Goal: Task Accomplishment & Management: Use online tool/utility

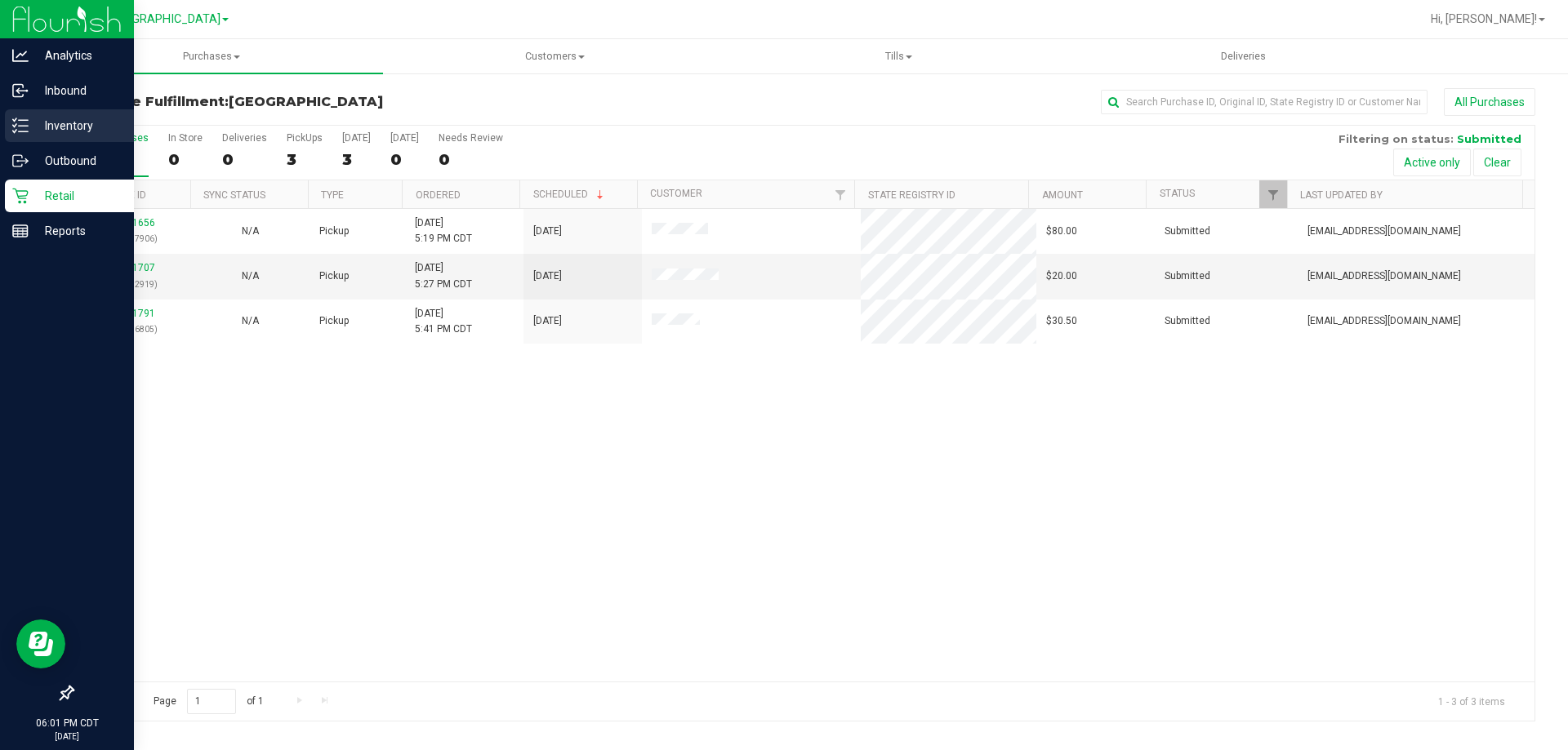
click at [38, 130] on p "Inventory" at bounding box center [77, 125] width 98 height 19
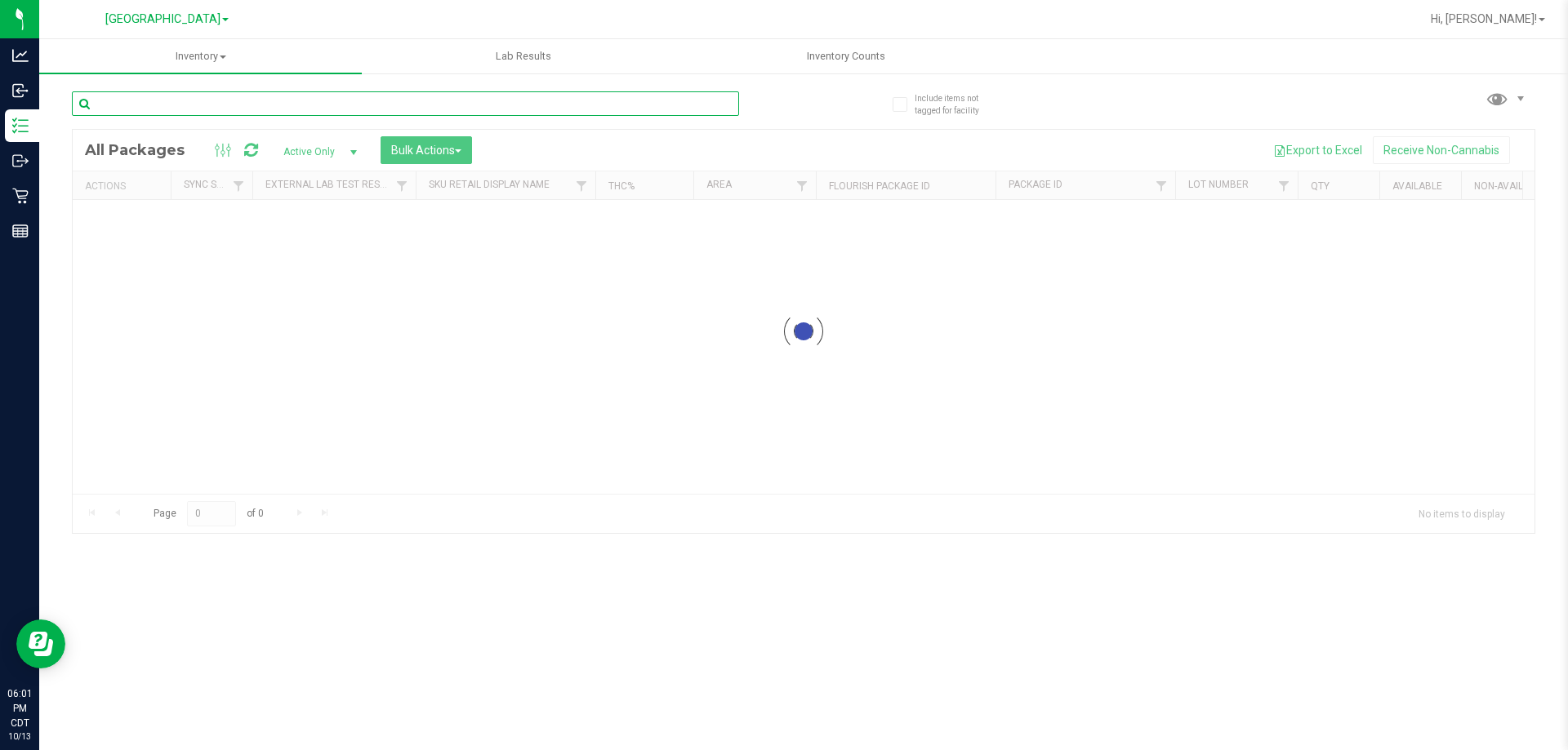
click at [360, 99] on input "text" at bounding box center [405, 103] width 667 height 24
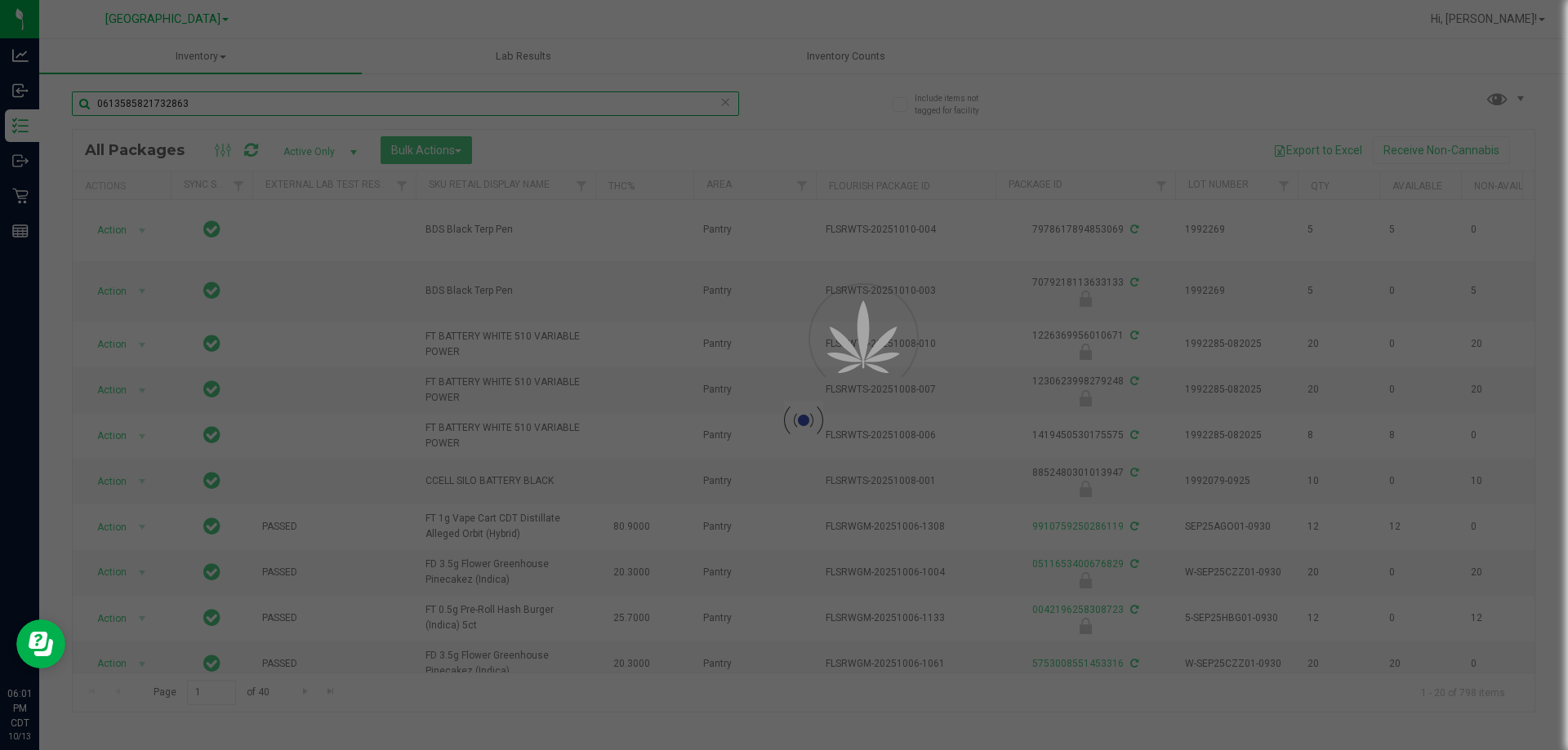
type input "0613585821732863"
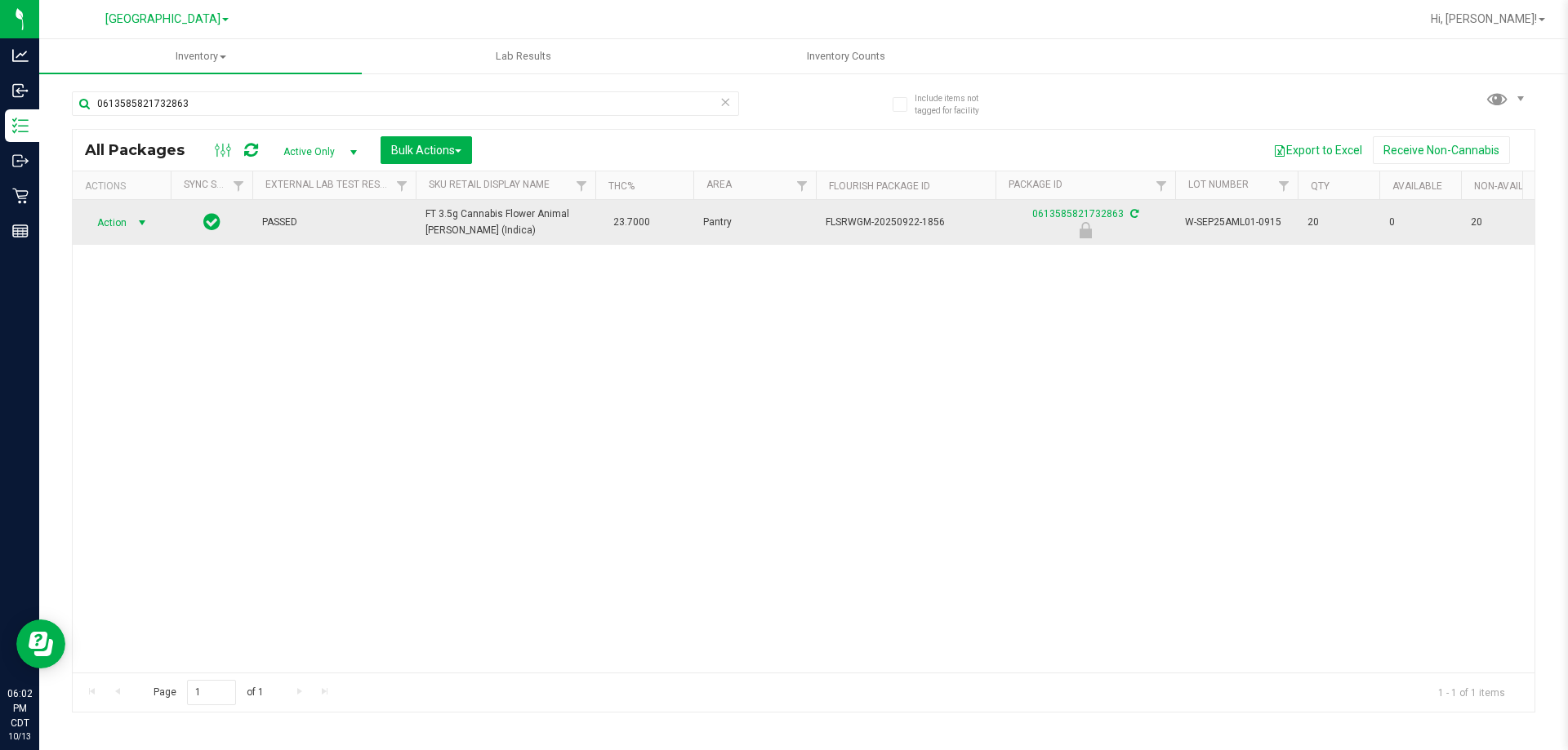
click at [112, 227] on span "Action" at bounding box center [111, 223] width 44 height 23
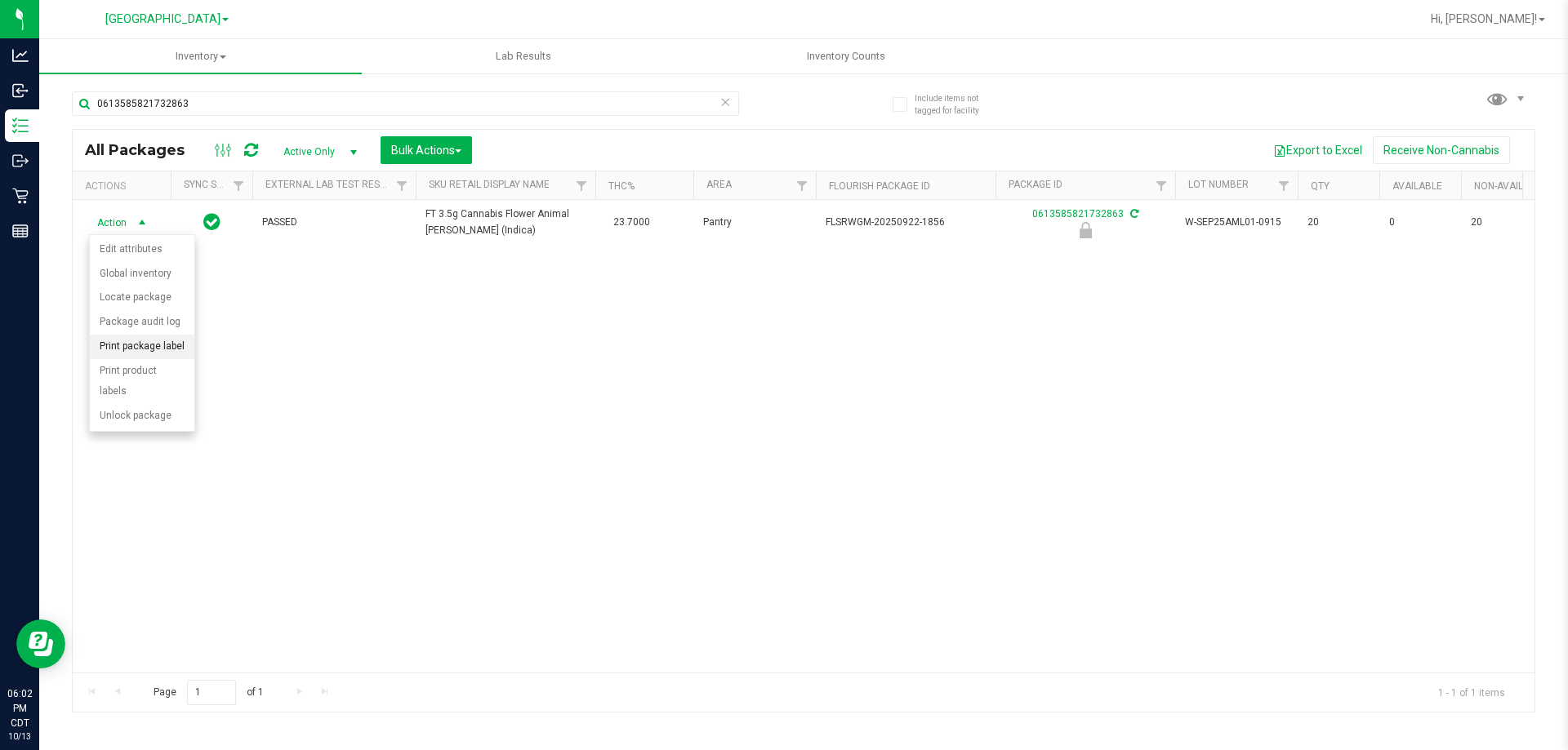
click at [177, 351] on li "Print package label" at bounding box center [142, 347] width 105 height 24
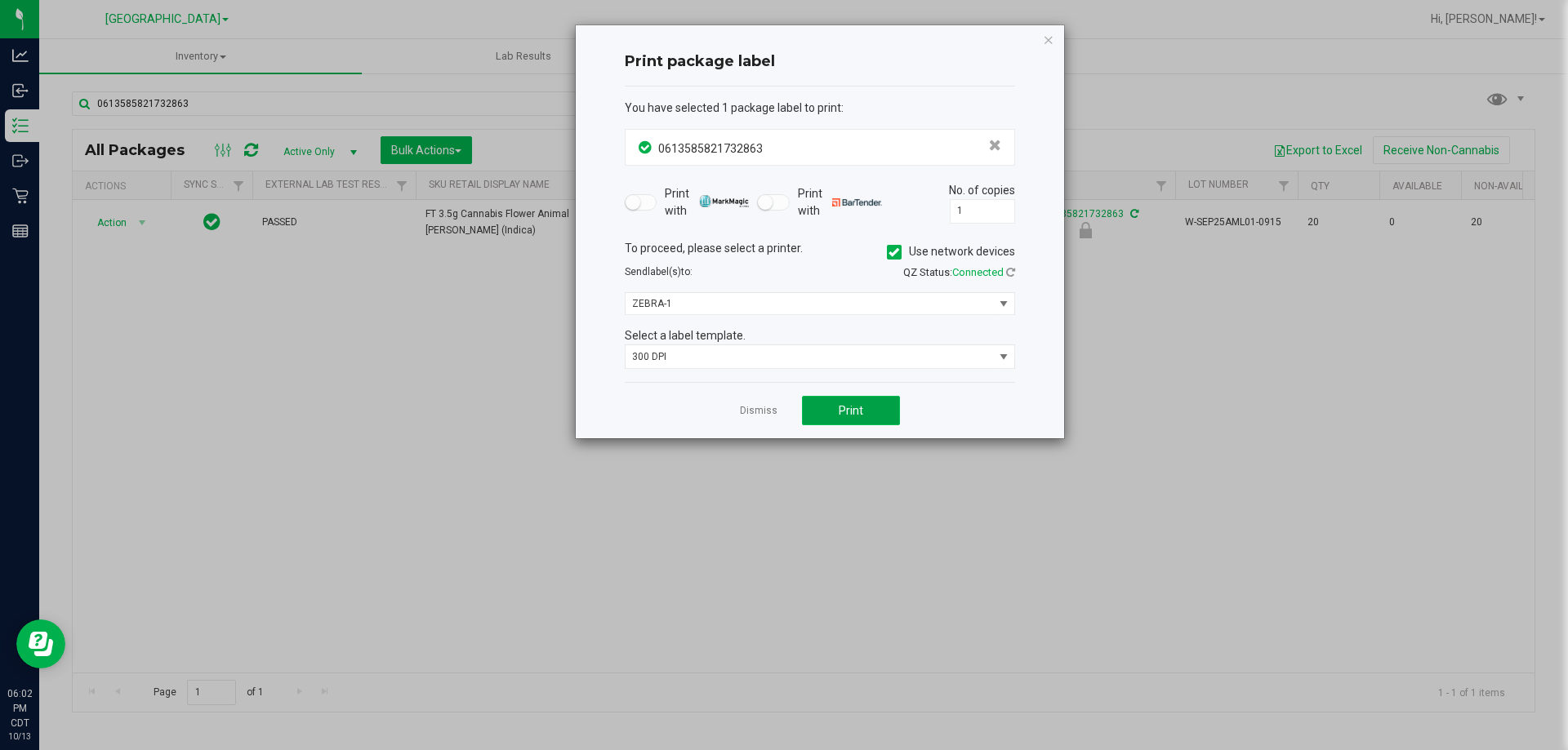
click at [891, 404] on button "Print" at bounding box center [850, 411] width 98 height 29
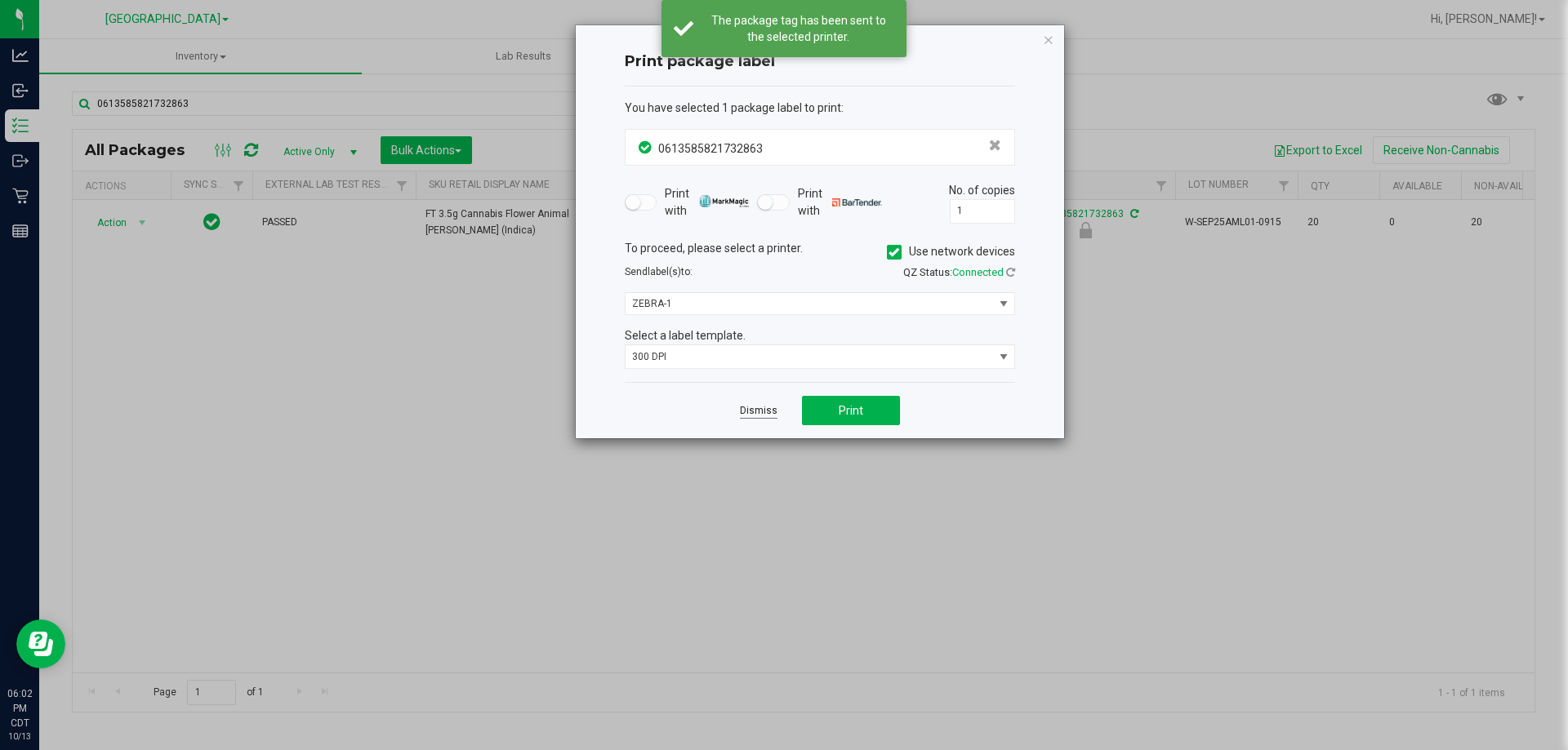
click at [754, 410] on link "Dismiss" at bounding box center [758, 411] width 38 height 14
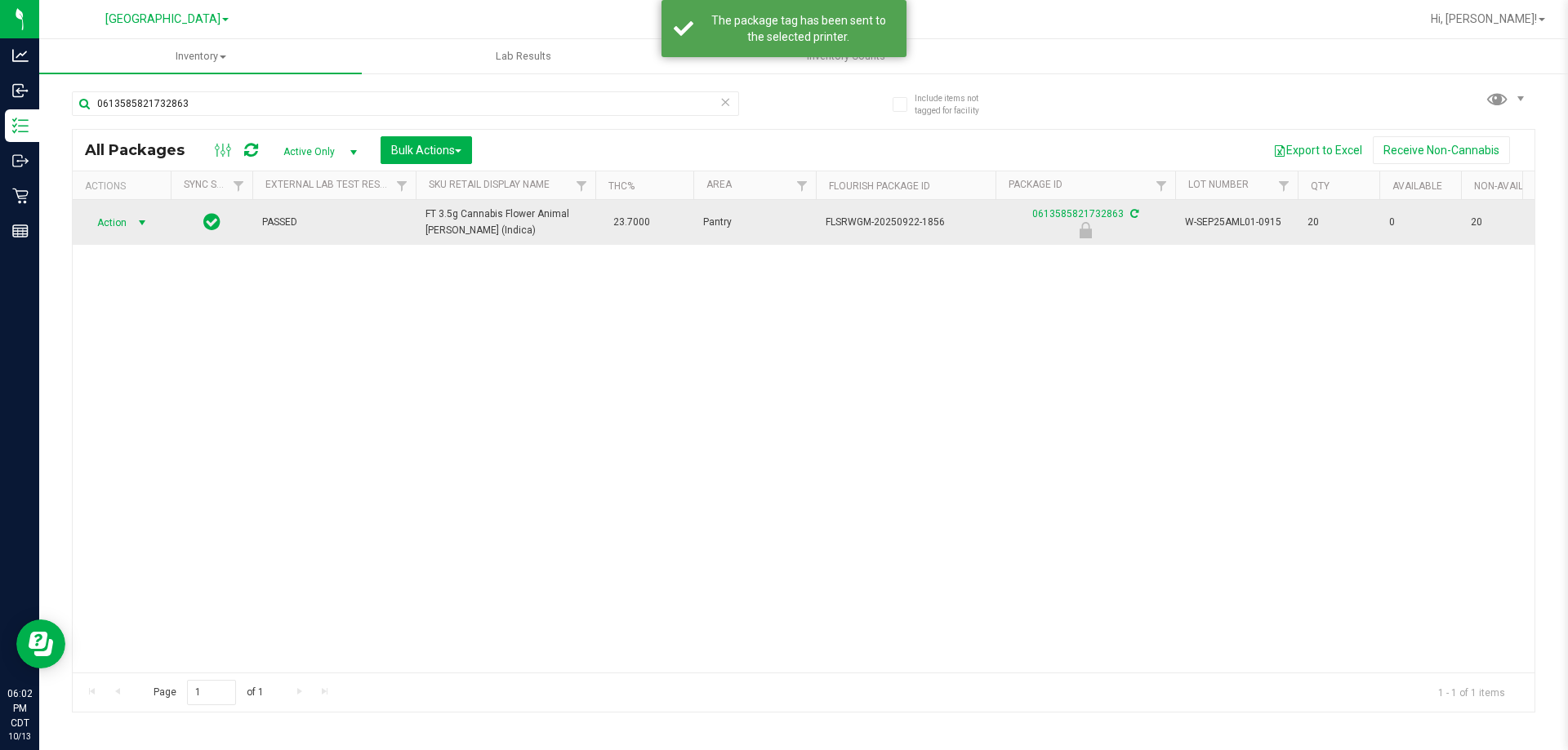
click at [86, 222] on div "Action Action Edit attributes Global inventory Locate package Package audit log…" at bounding box center [121, 223] width 79 height 23
click at [127, 222] on span "Action" at bounding box center [111, 223] width 44 height 23
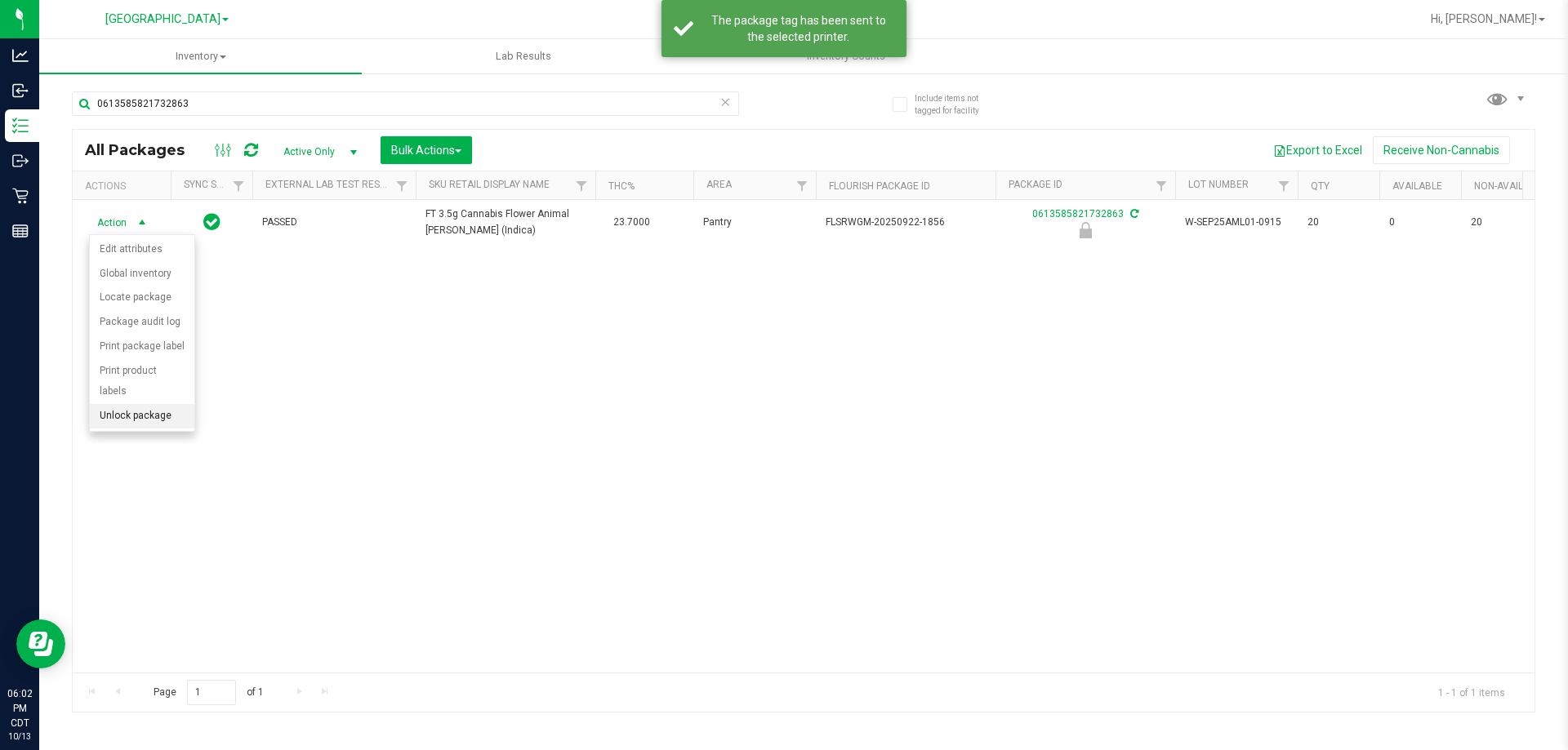
click at [129, 404] on li "Unlock package" at bounding box center [142, 416] width 105 height 24
